Goal: Task Accomplishment & Management: Manage account settings

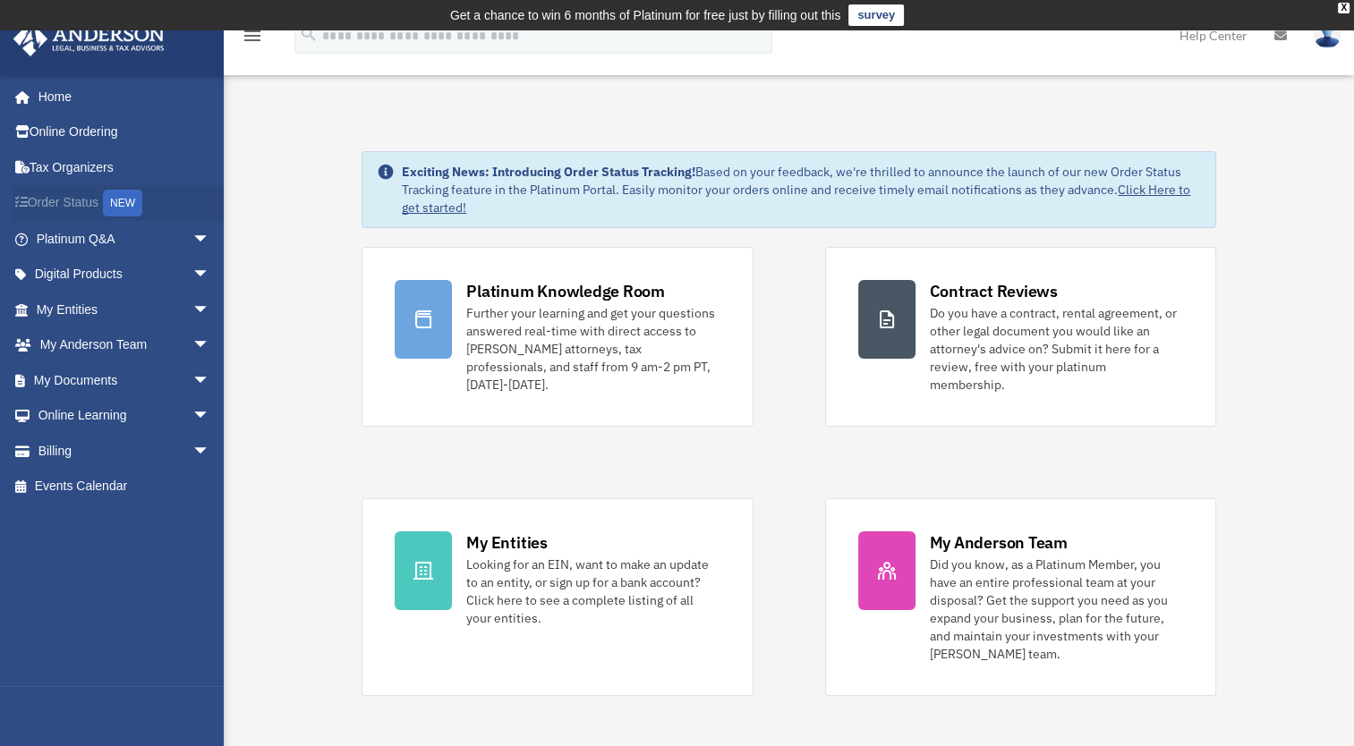
click at [77, 201] on link "Order Status NEW" at bounding box center [125, 203] width 225 height 37
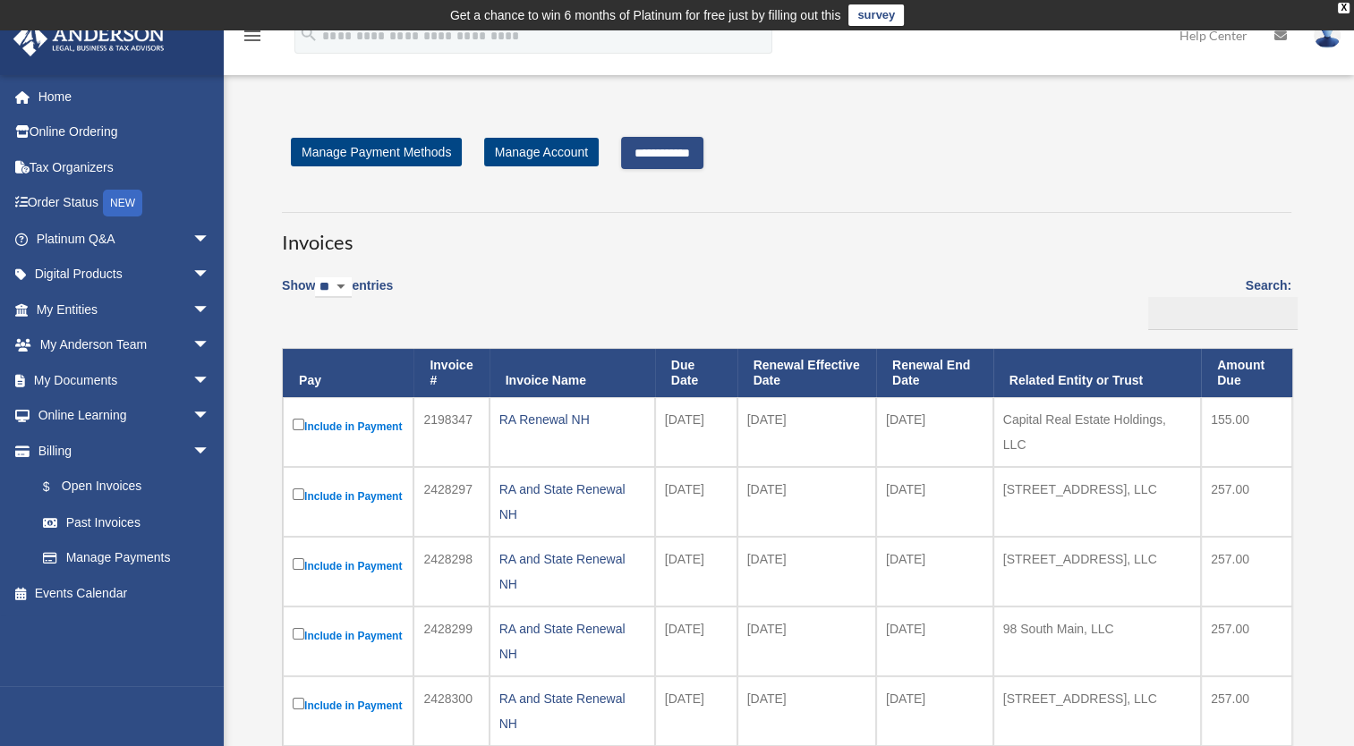
click at [691, 145] on input "**********" at bounding box center [662, 153] width 82 height 32
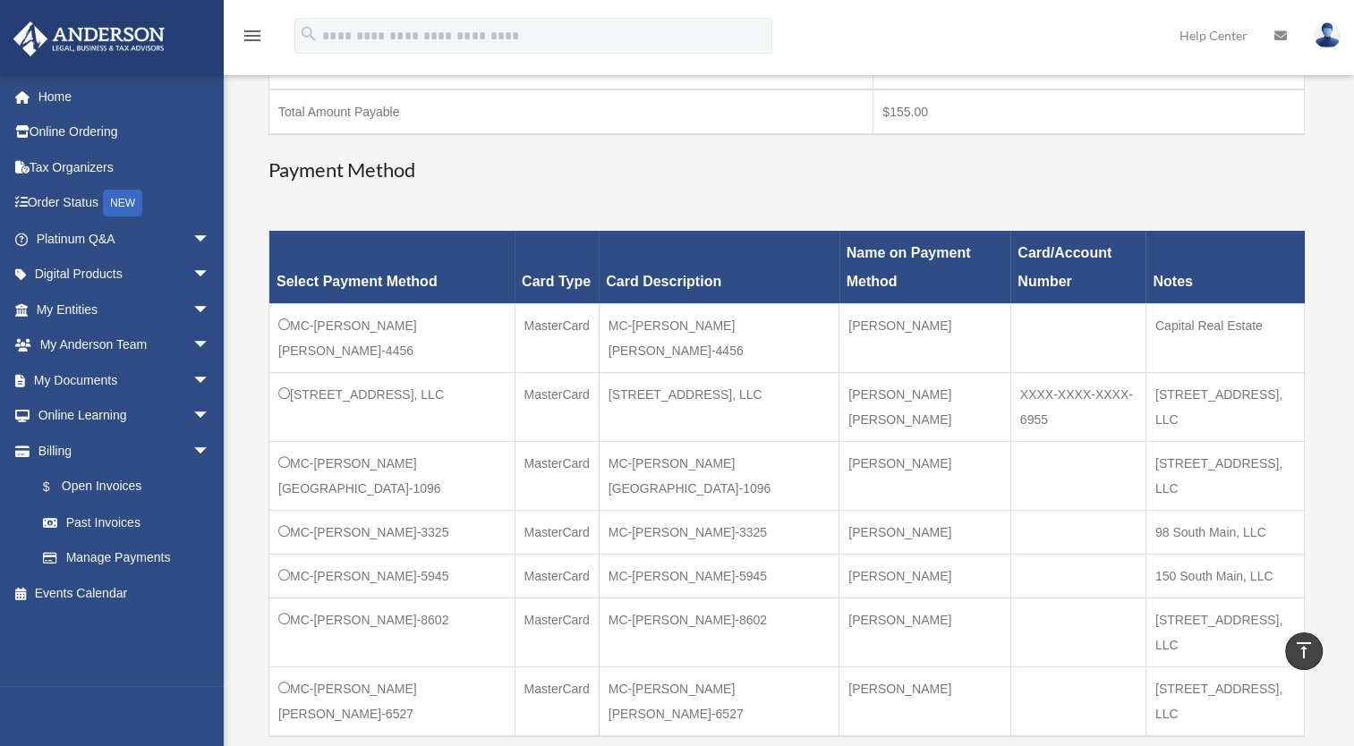
scroll to position [379, 0]
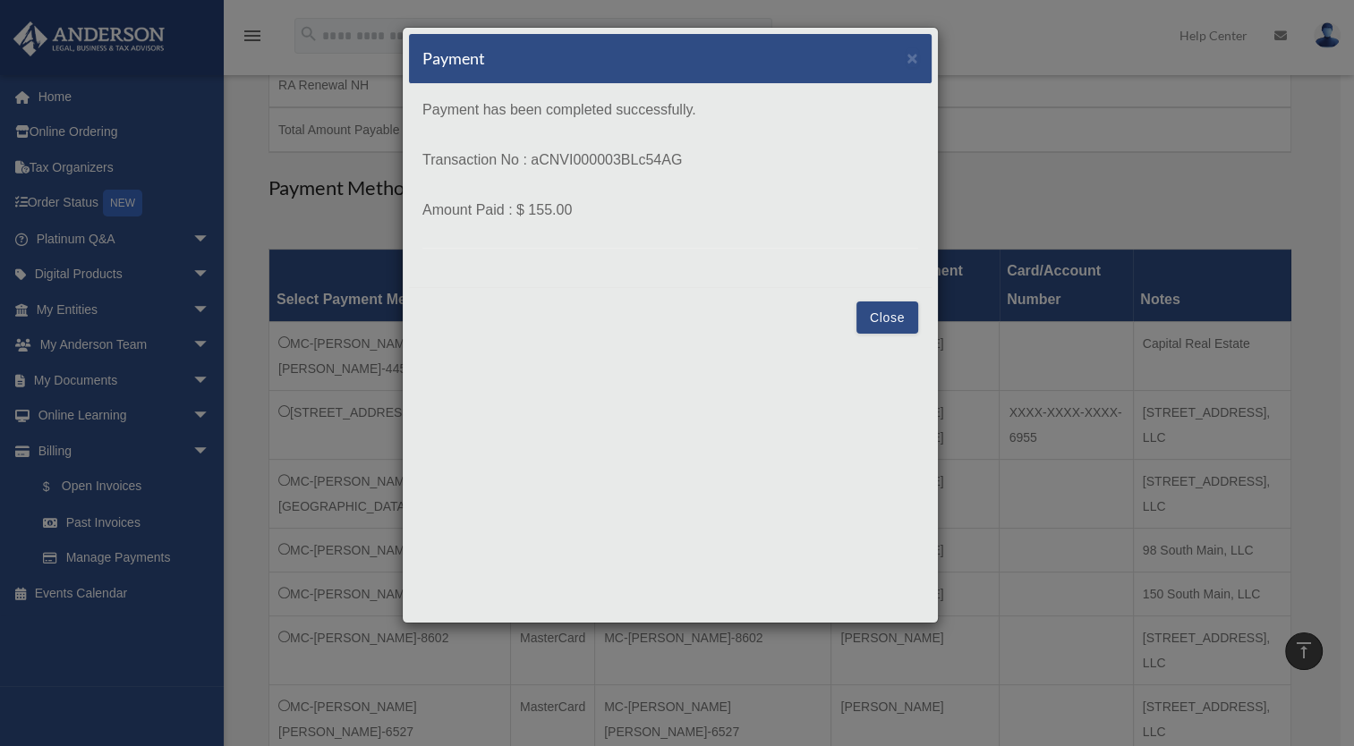
click at [885, 314] on button "Close" at bounding box center [887, 318] width 62 height 32
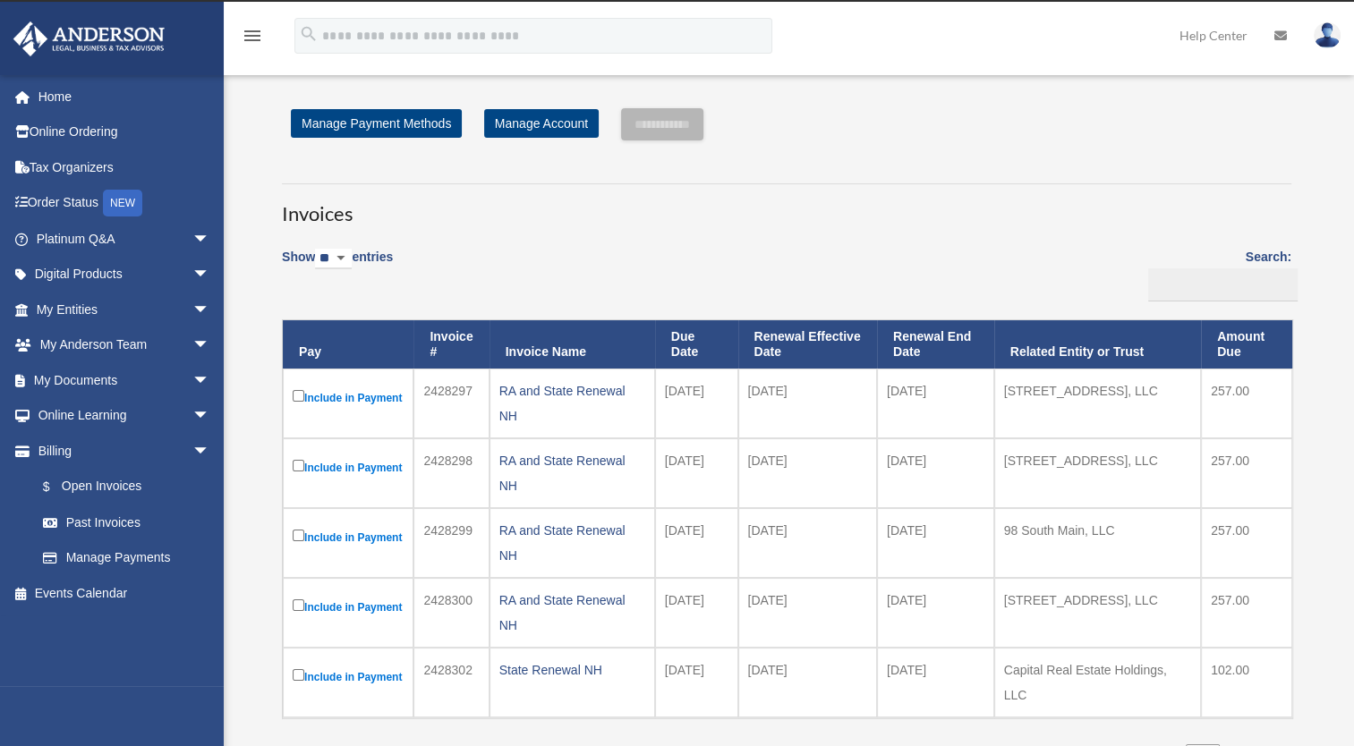
scroll to position [7, 0]
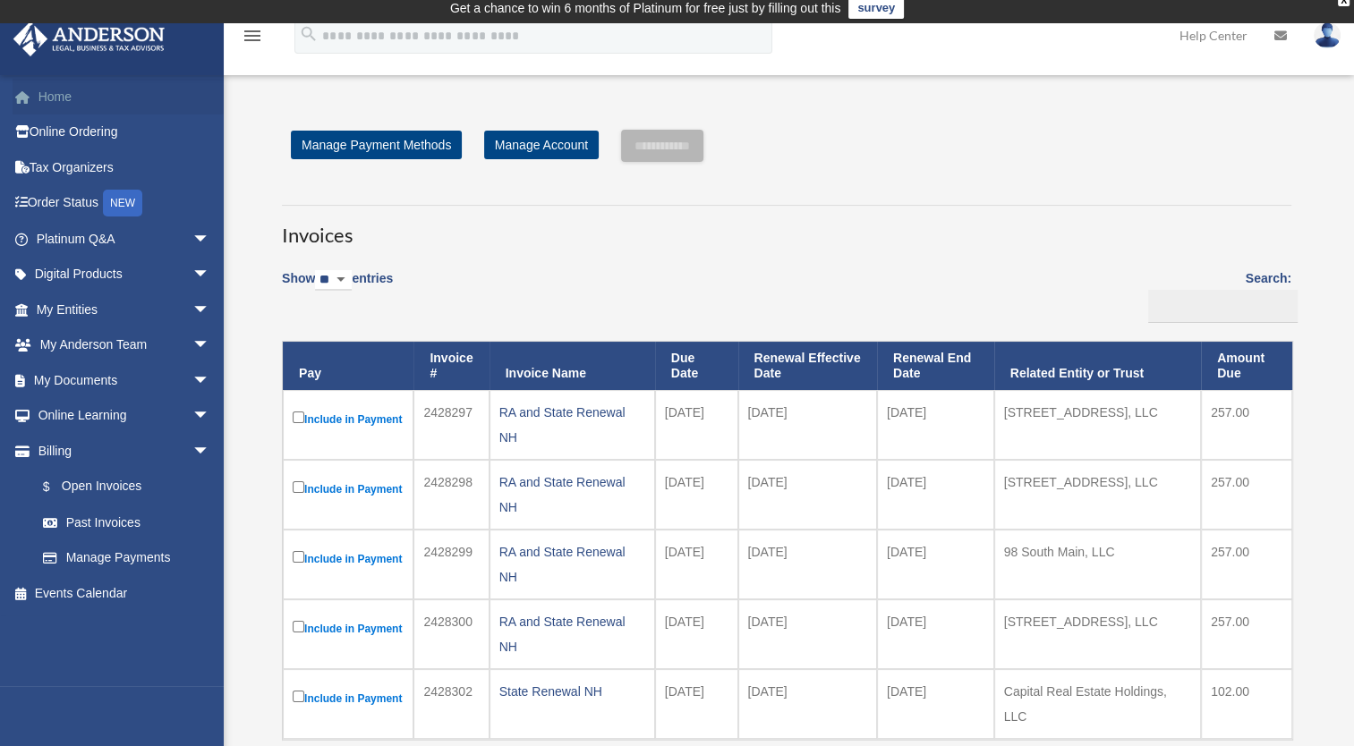
click at [49, 93] on link "Home" at bounding box center [125, 97] width 225 height 36
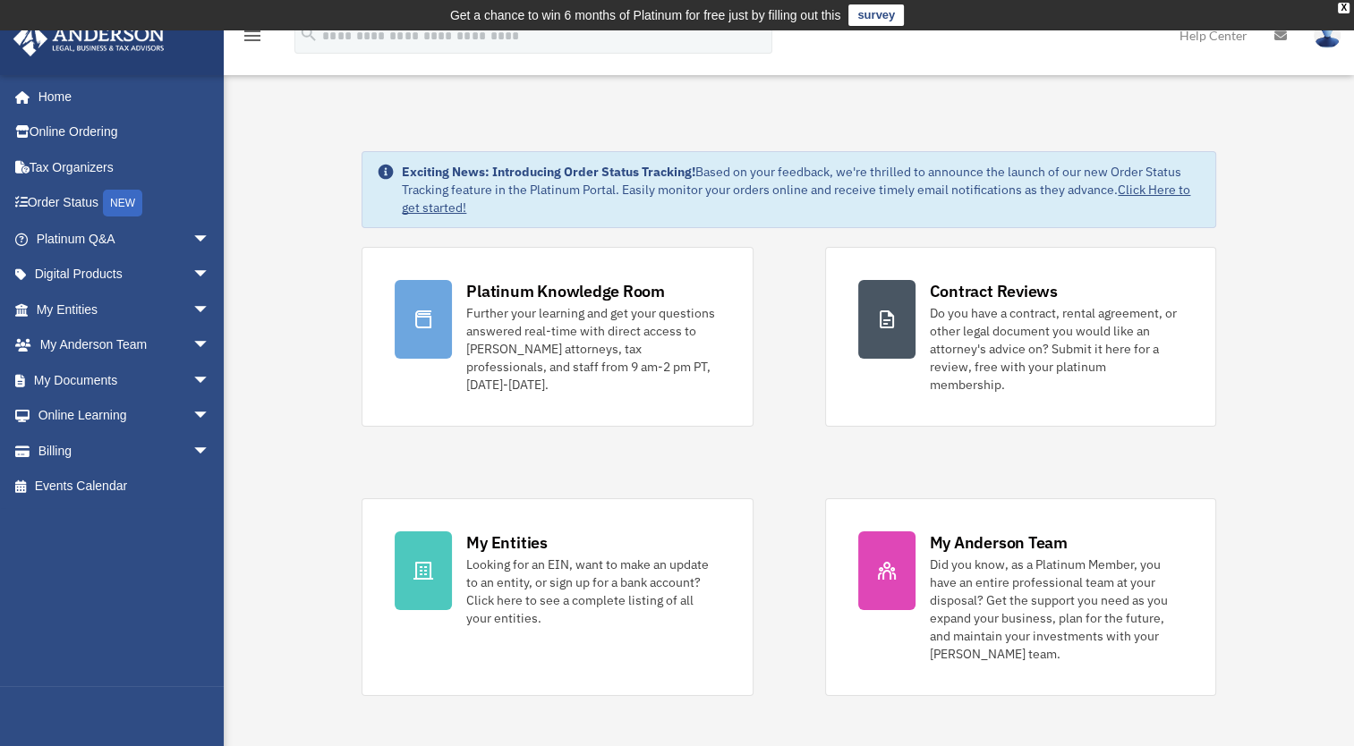
click at [1330, 38] on img at bounding box center [1327, 35] width 27 height 26
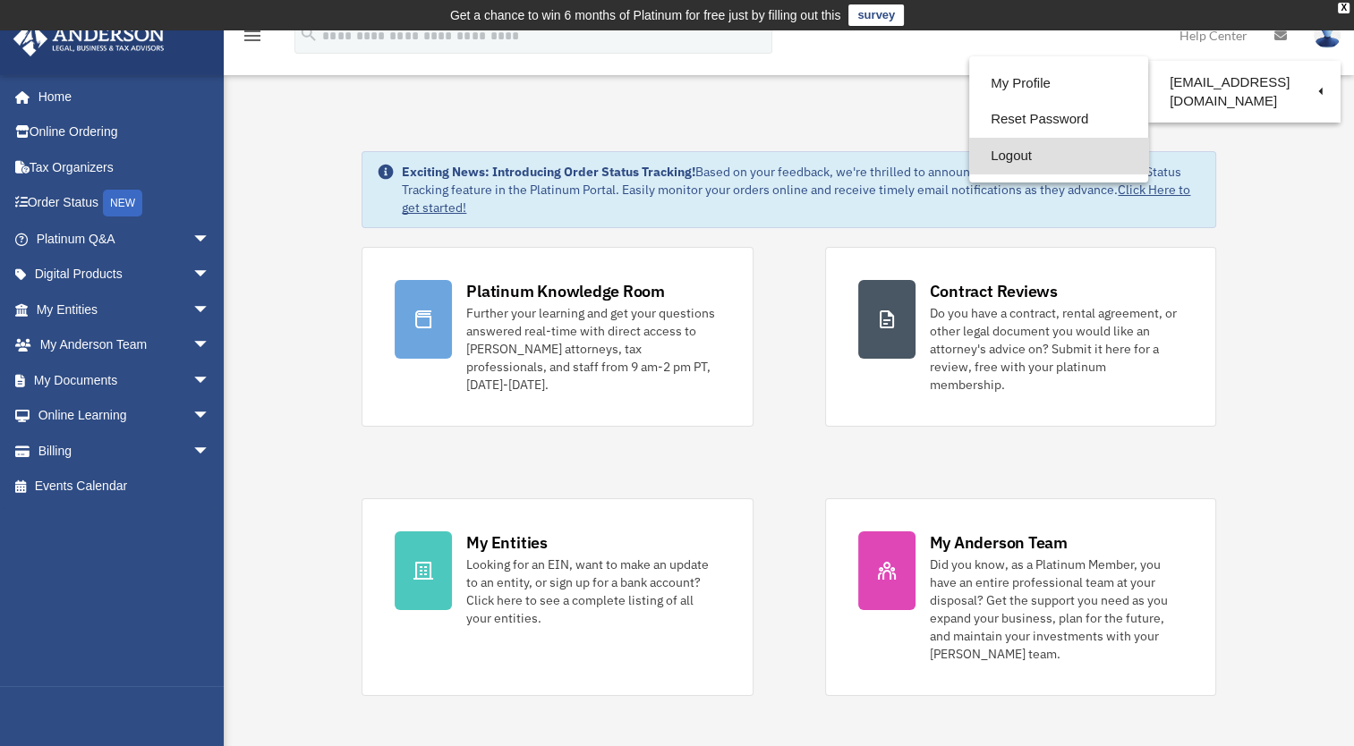
click at [1027, 156] on link "Logout" at bounding box center [1058, 156] width 179 height 37
